Goal: Task Accomplishment & Management: Manage account settings

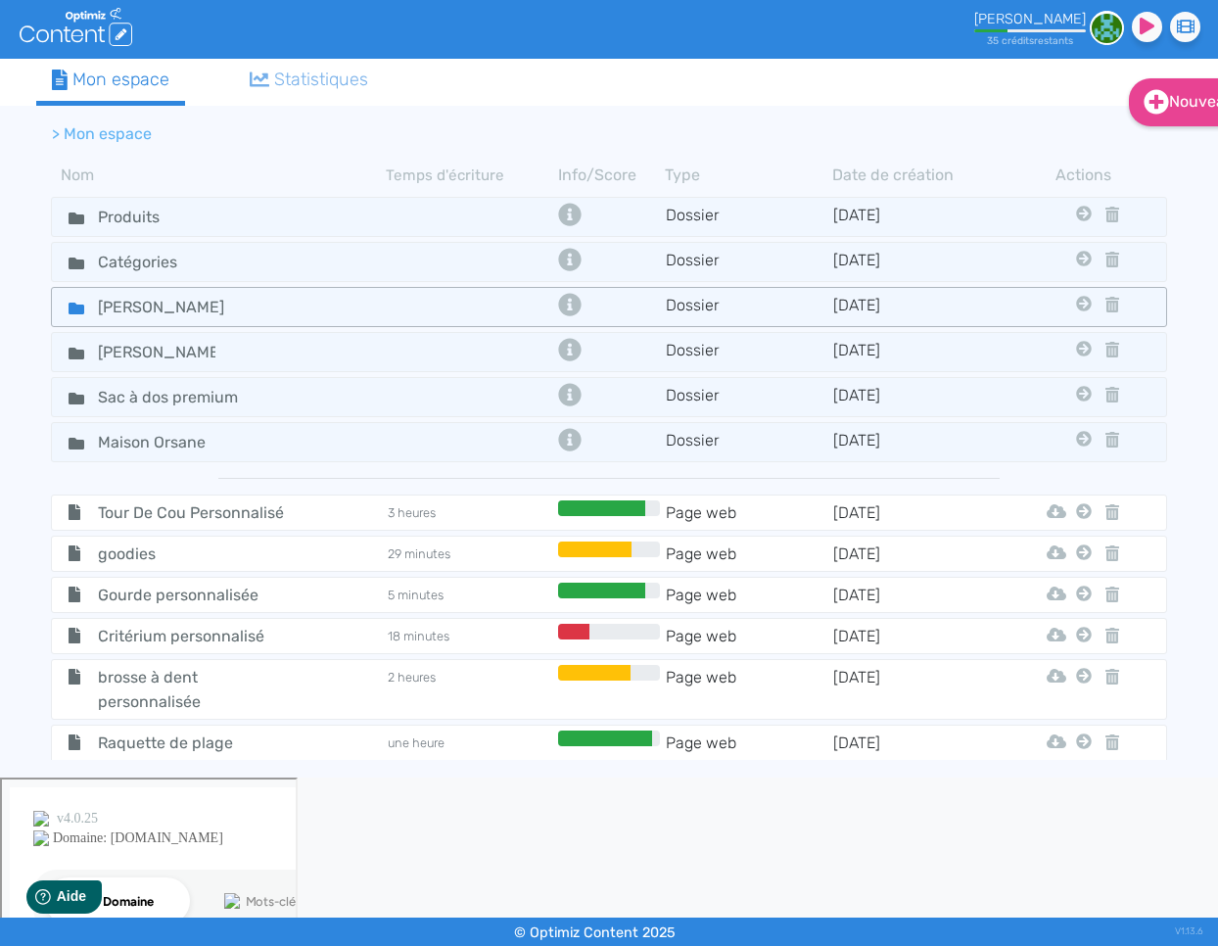
click at [71, 303] on icon at bounding box center [77, 309] width 16 height 12
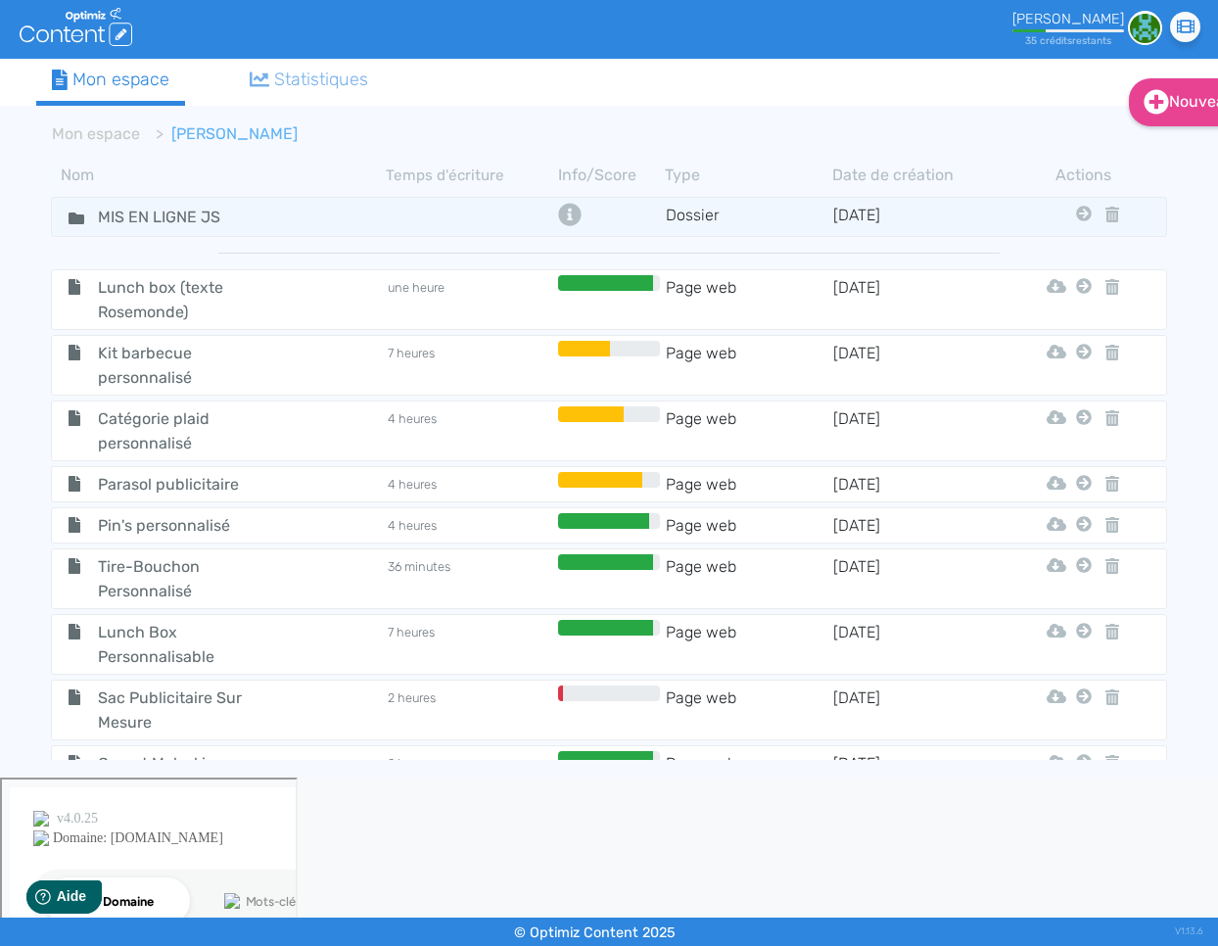
scroll to position [1548, 0]
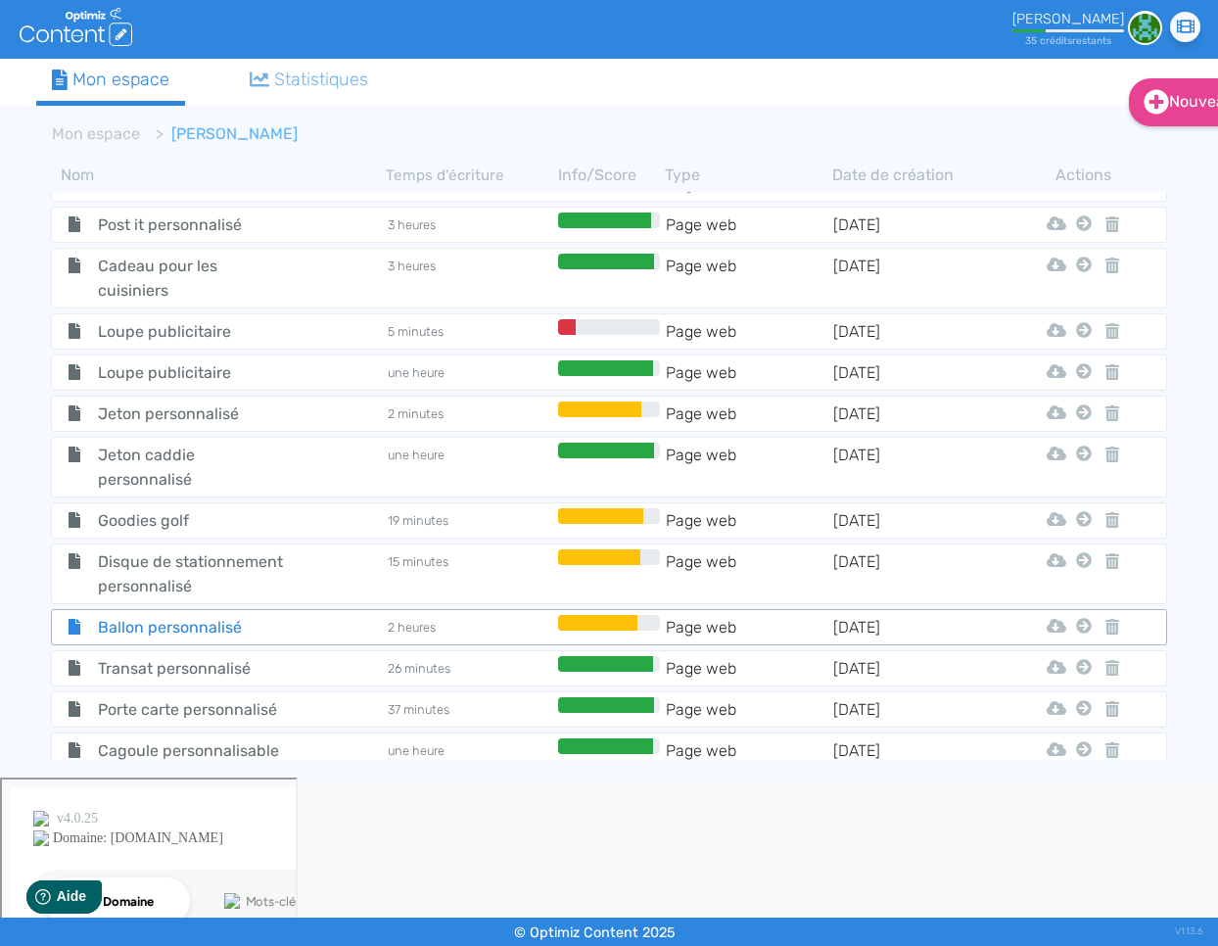
click at [170, 615] on span "Ballon personnalisé" at bounding box center [193, 627] width 220 height 24
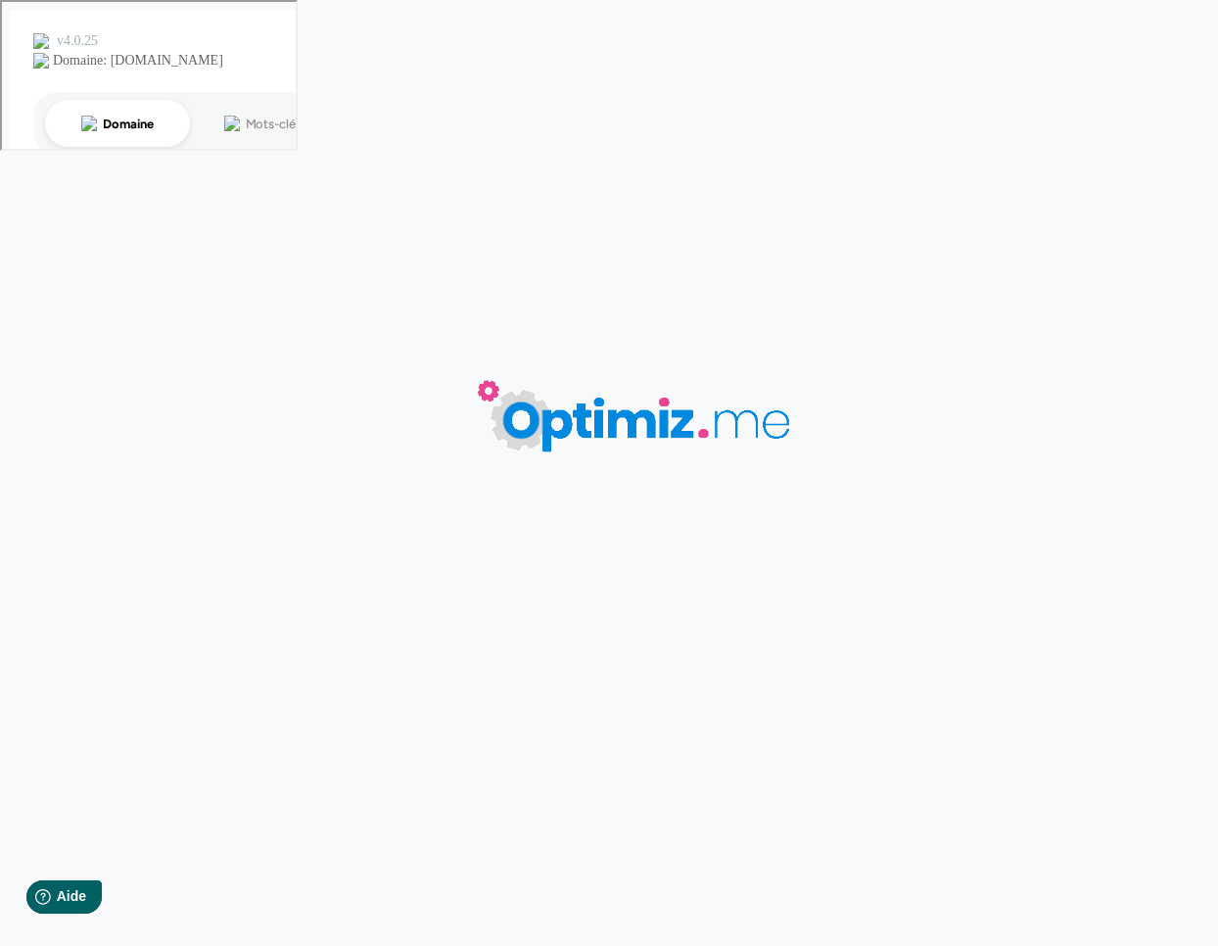
type input "Ballon personnalisé"
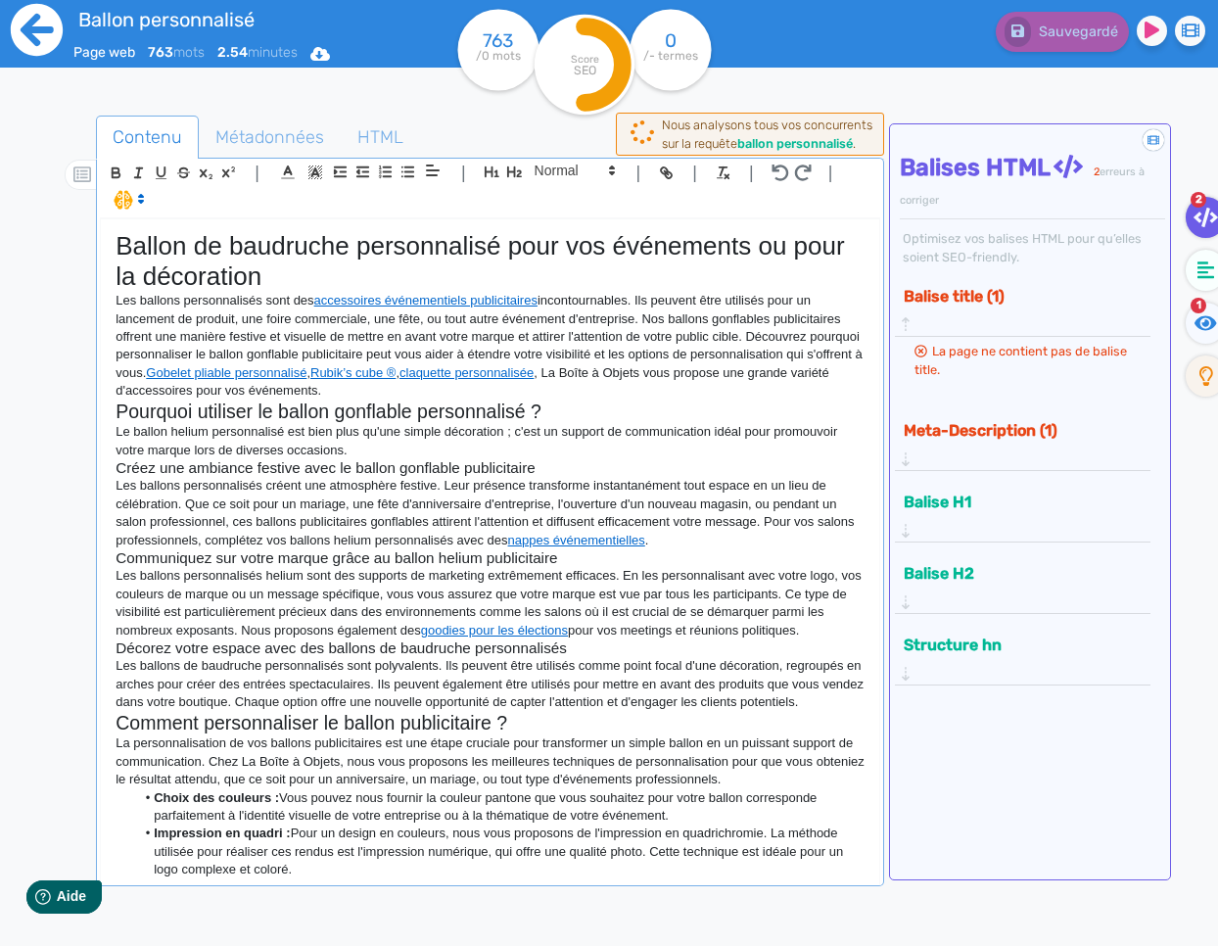
click at [50, 45] on icon at bounding box center [37, 30] width 52 height 52
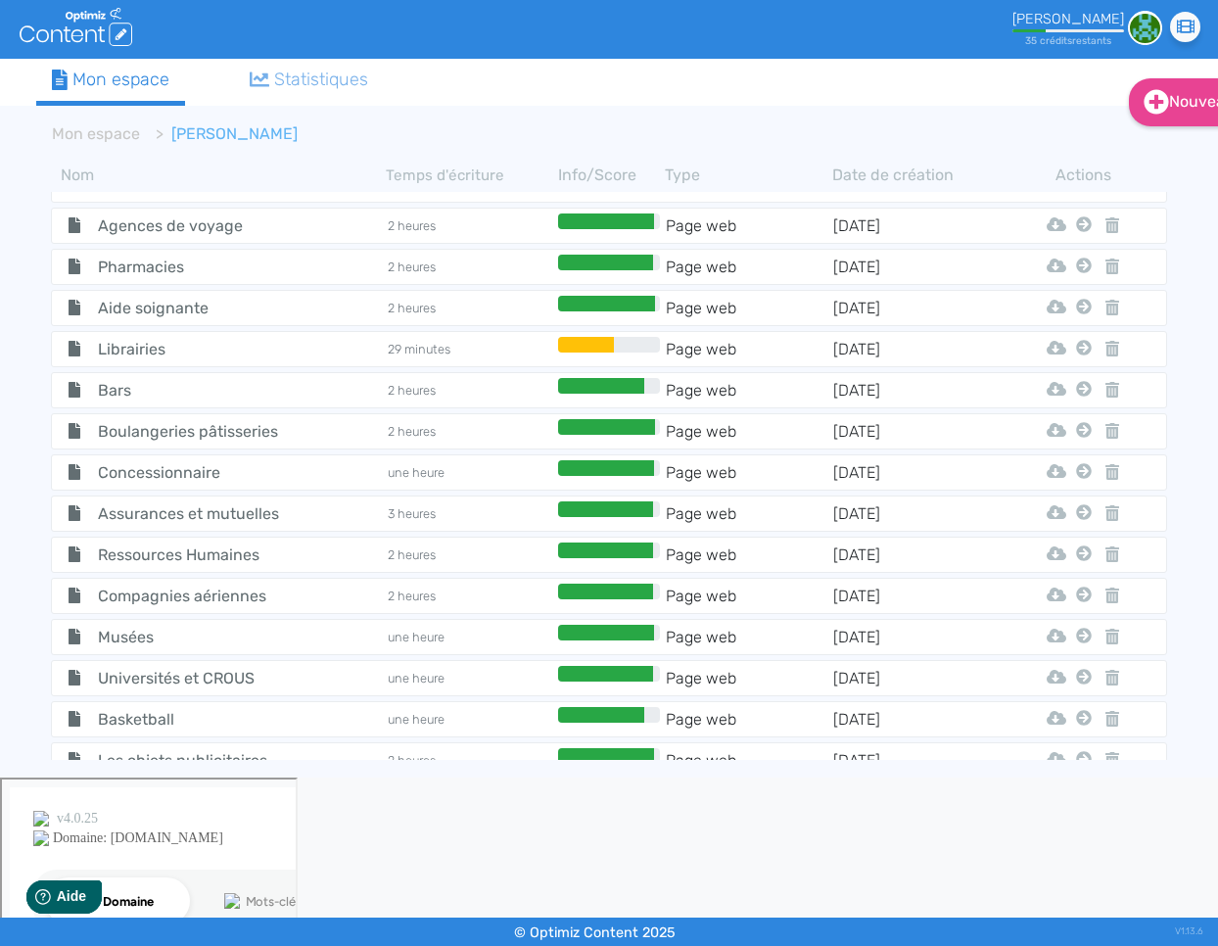
scroll to position [1548, 0]
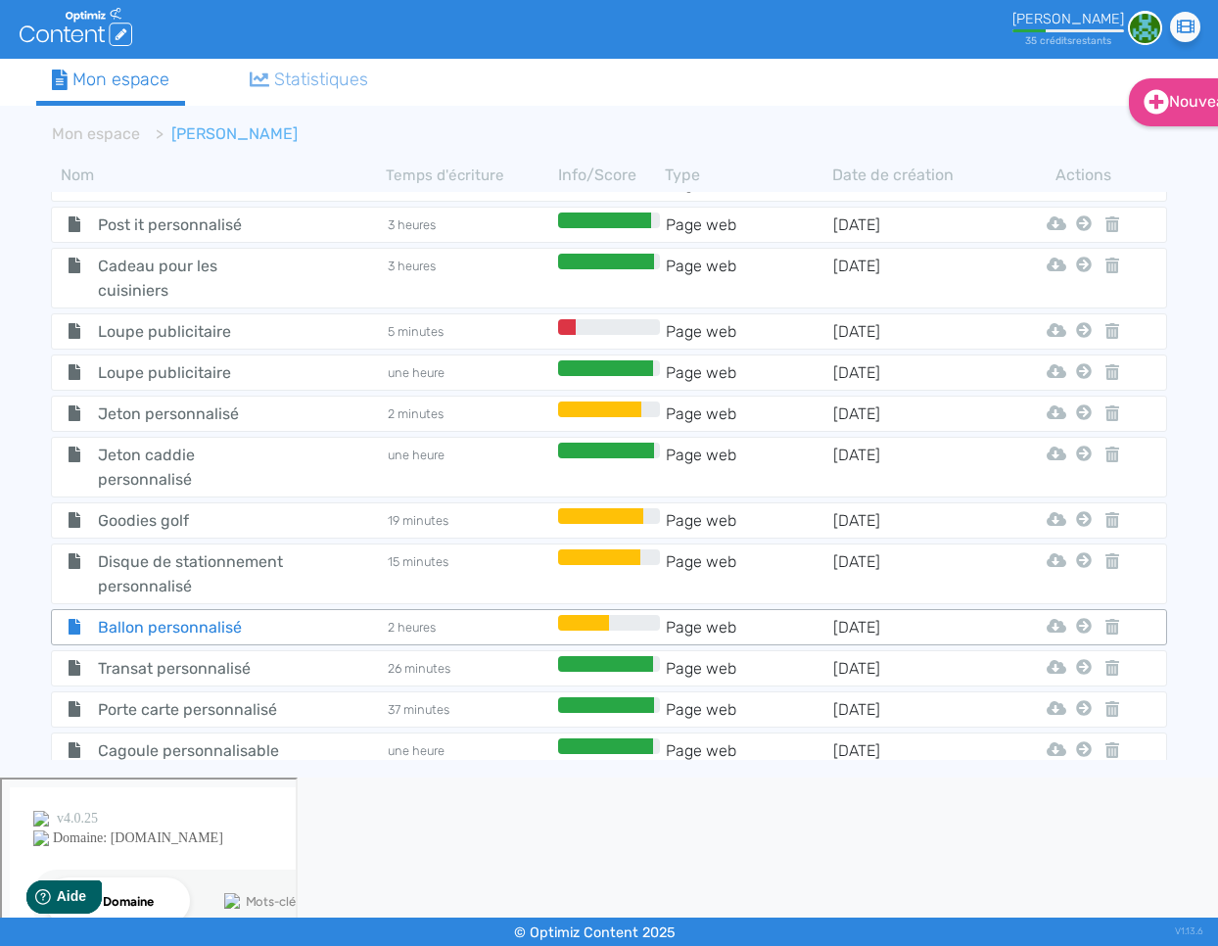
click at [157, 615] on span "Ballon personnalisé" at bounding box center [193, 627] width 220 height 24
click at [157, 474] on body ".cls-1 { fill: #fff; } logos_optimized_solutions [PERSON_NAME] 35 crédit s rest…" at bounding box center [609, 473] width 1218 height 946
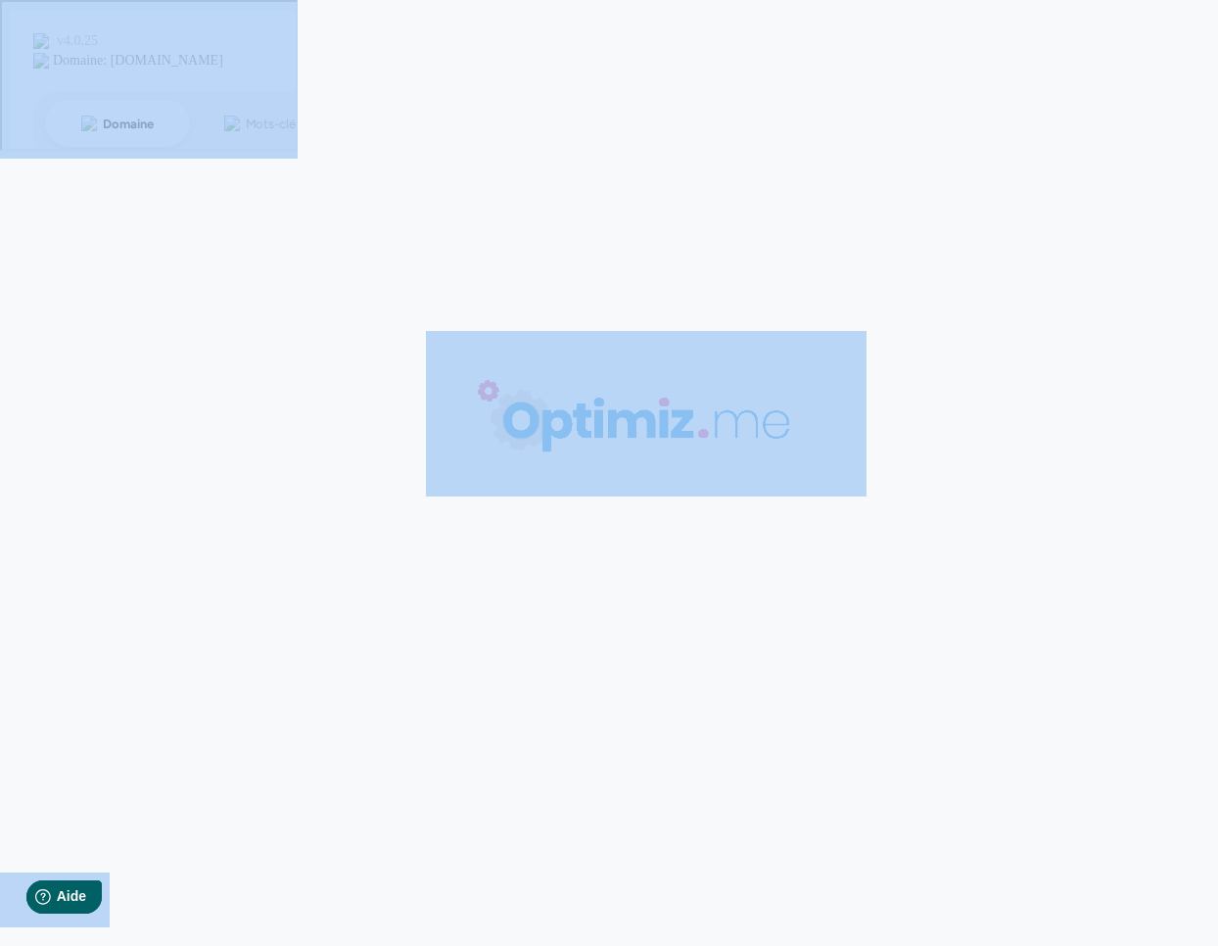
type input "Ballon personnalisé"
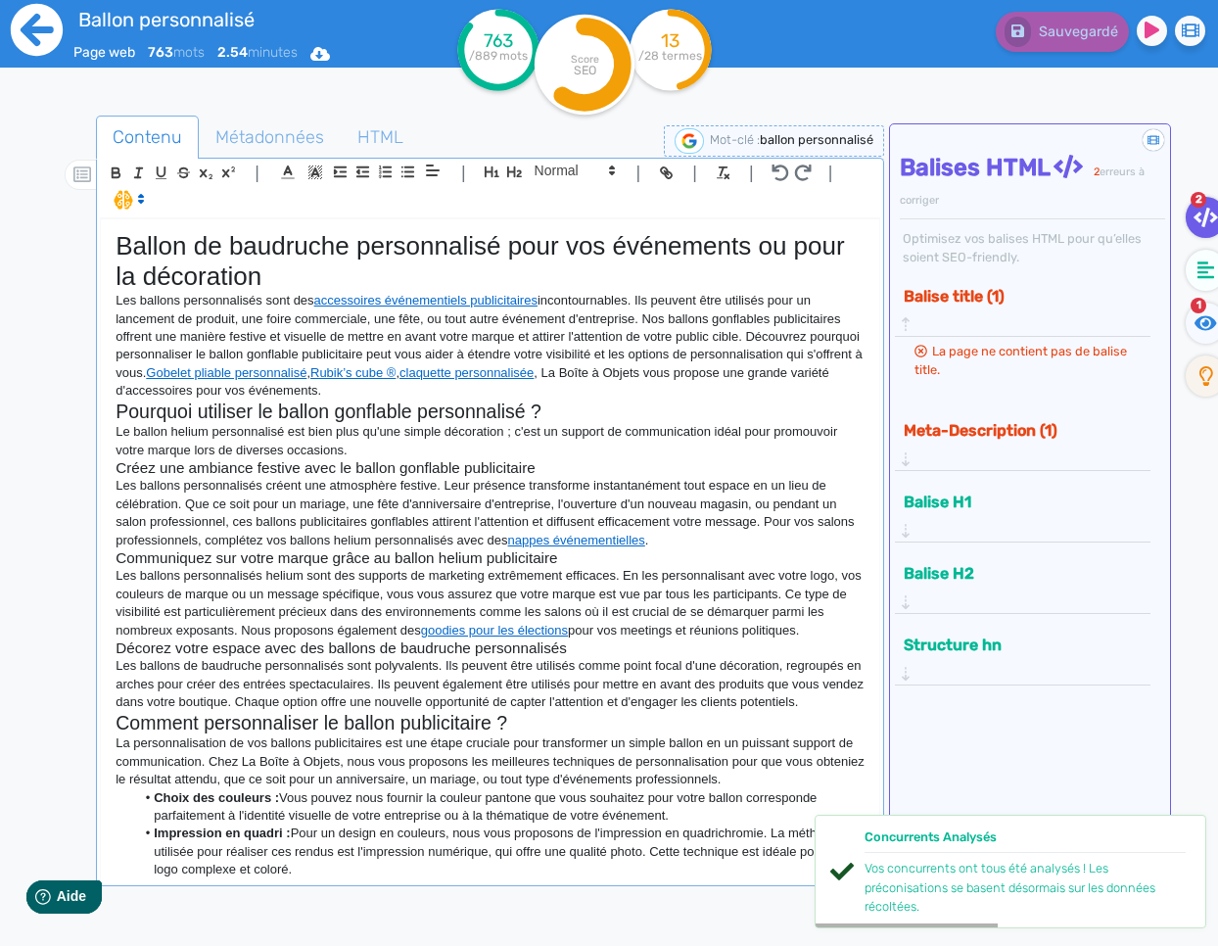
click at [28, 43] on icon at bounding box center [37, 30] width 52 height 52
